Goal: Task Accomplishment & Management: Complete application form

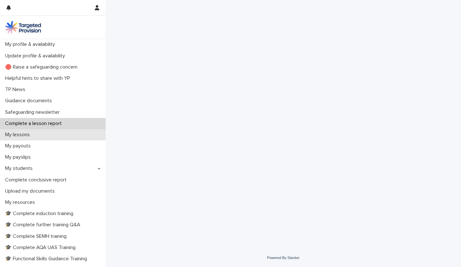
click at [75, 129] on div "My lessons" at bounding box center [53, 134] width 106 height 11
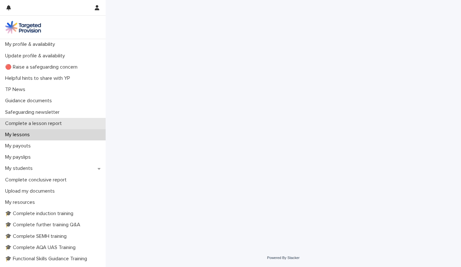
click at [75, 123] on div "Complete a lesson report" at bounding box center [53, 123] width 106 height 11
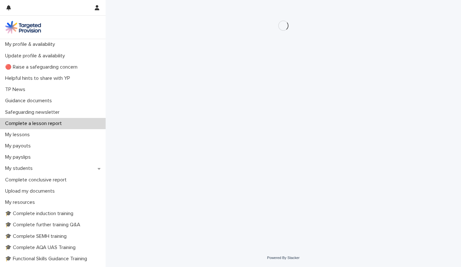
click at [81, 123] on div "Complete a lesson report" at bounding box center [53, 123] width 106 height 11
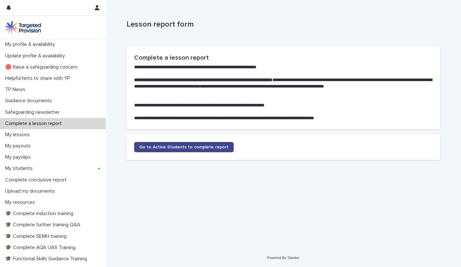
click at [178, 145] on span "Go to Active Students to complete report" at bounding box center [183, 147] width 89 height 4
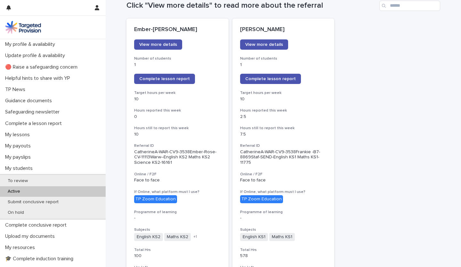
scroll to position [77, 0]
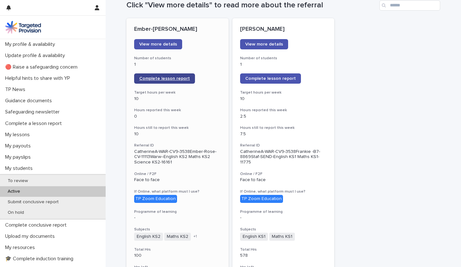
click at [156, 79] on span "Complete lesson report" at bounding box center [164, 78] width 51 height 4
